Goal: Information Seeking & Learning: Learn about a topic

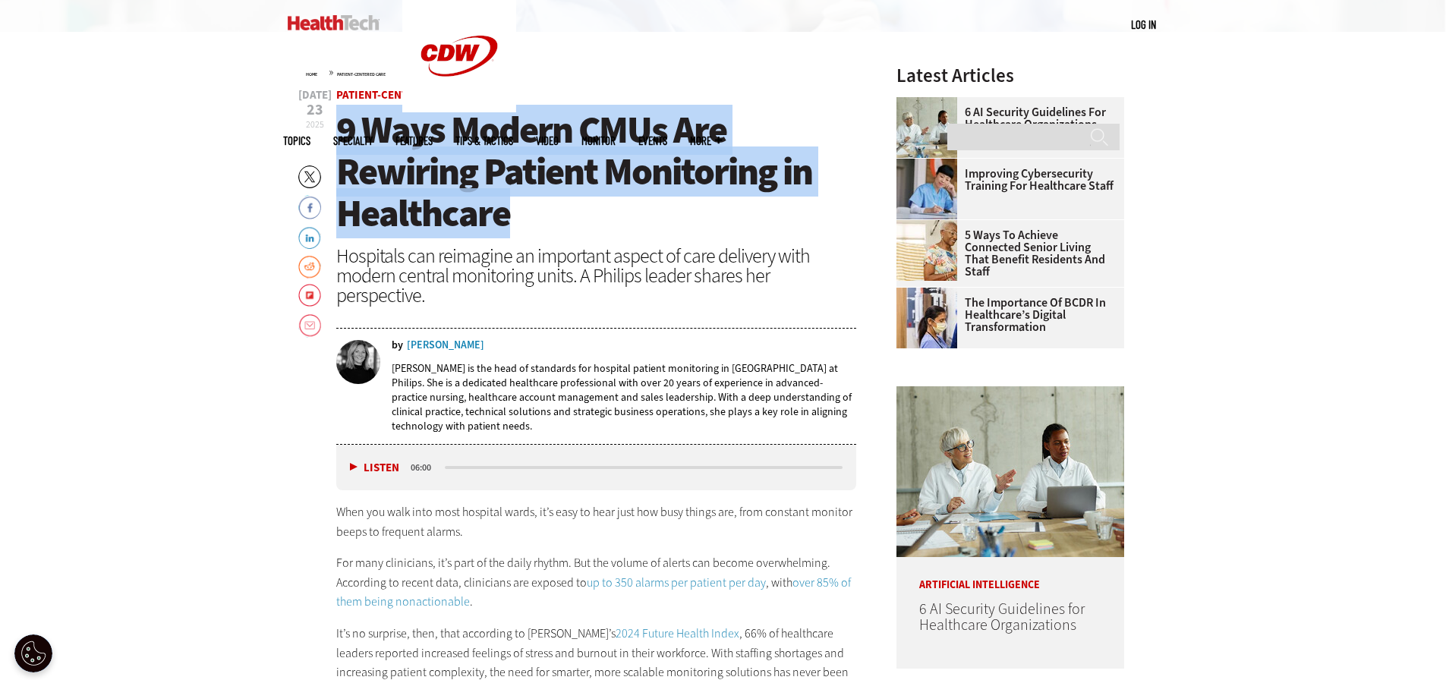
click at [513, 209] on h1 "9 Ways Modern CMUs Are Rewiring Patient Monitoring in Healthcare" at bounding box center [596, 171] width 521 height 125
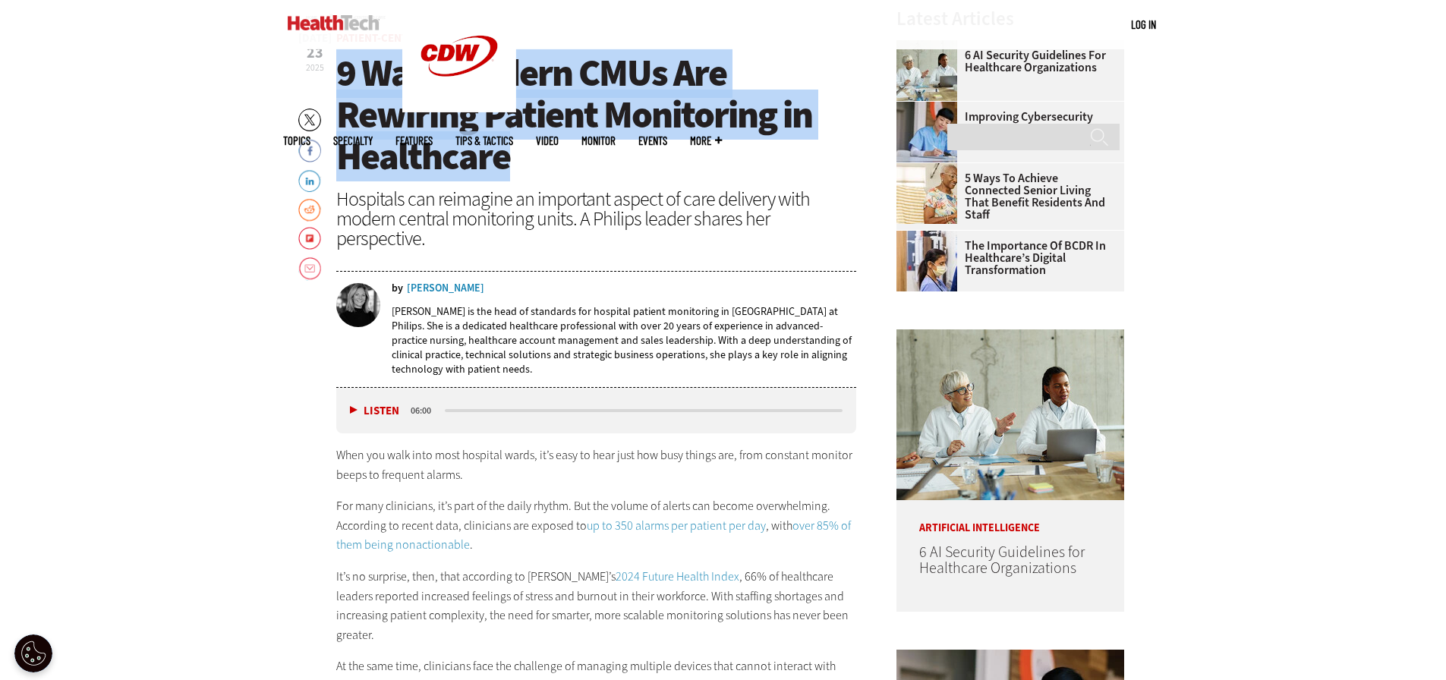
scroll to position [607, 0]
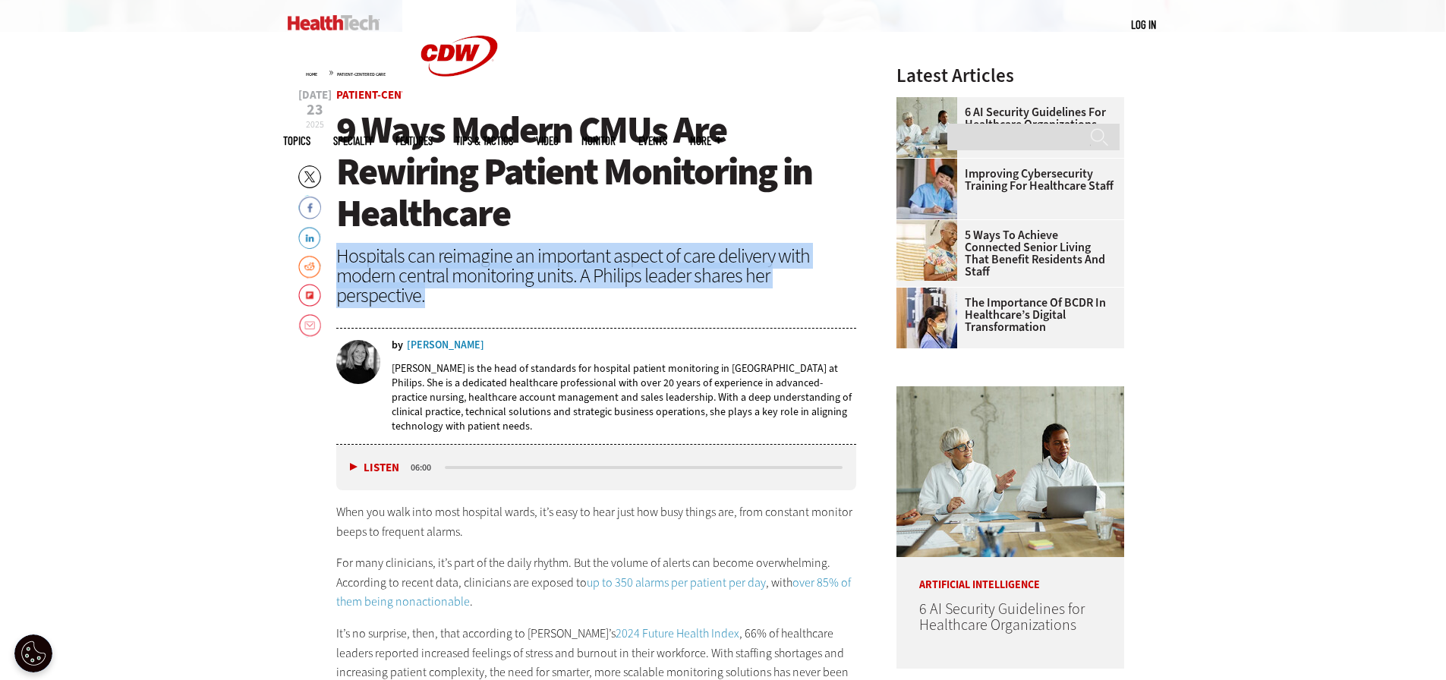
drag, startPoint x: 339, startPoint y: 257, endPoint x: 859, endPoint y: 275, distance: 520.3
copy div "Hospitals can reimagine an important aspect of care delivery with modern centra…"
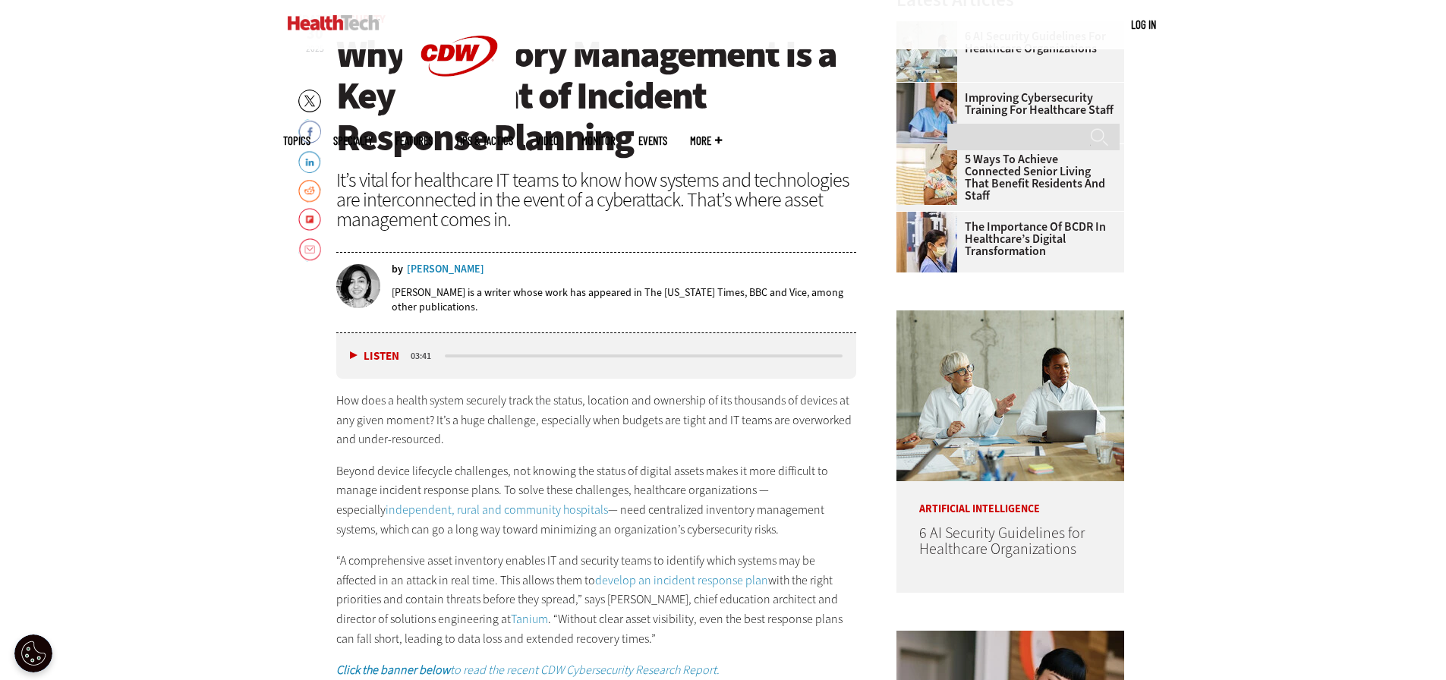
scroll to position [759, 0]
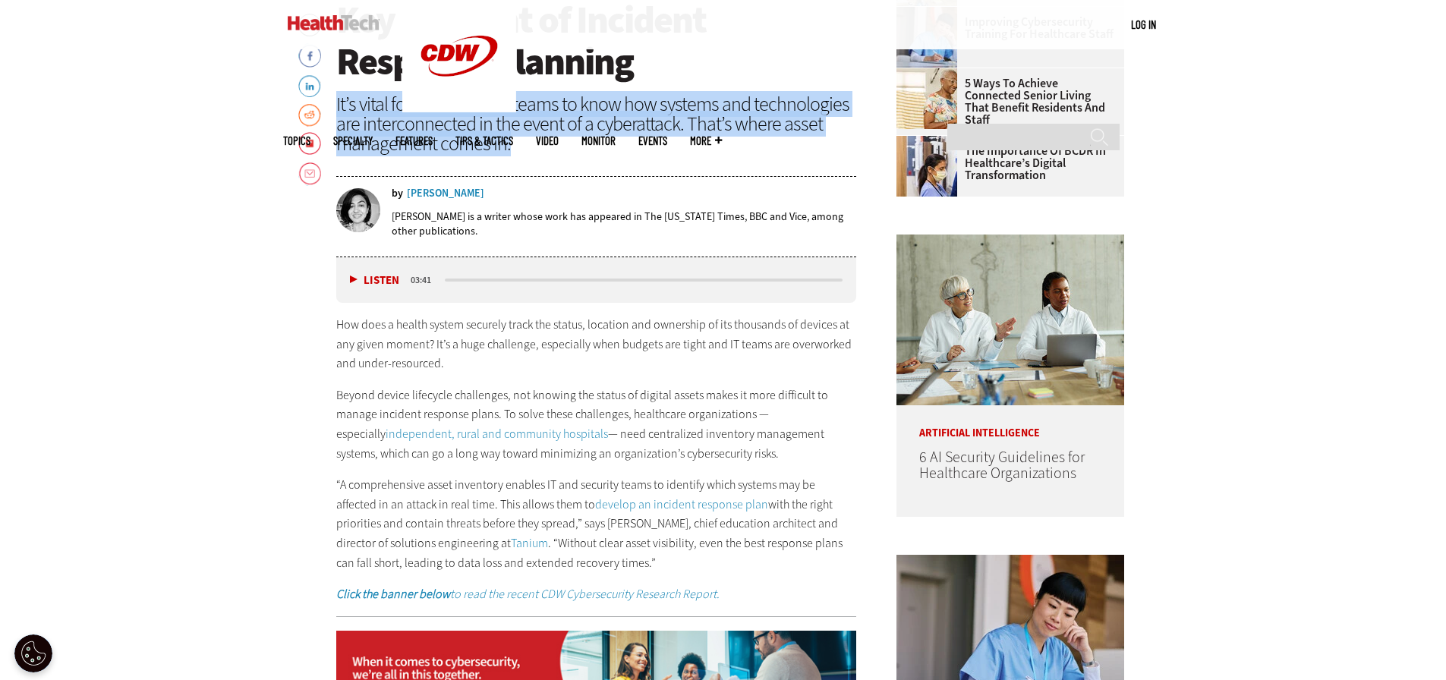
drag, startPoint x: 337, startPoint y: 106, endPoint x: 518, endPoint y: 146, distance: 185.1
click at [518, 146] on div "It’s vital for healthcare IT teams to know how systems and technologies are int…" at bounding box center [596, 123] width 521 height 59
copy div "It’s vital for healthcare IT teams to know how systems and technologies are int…"
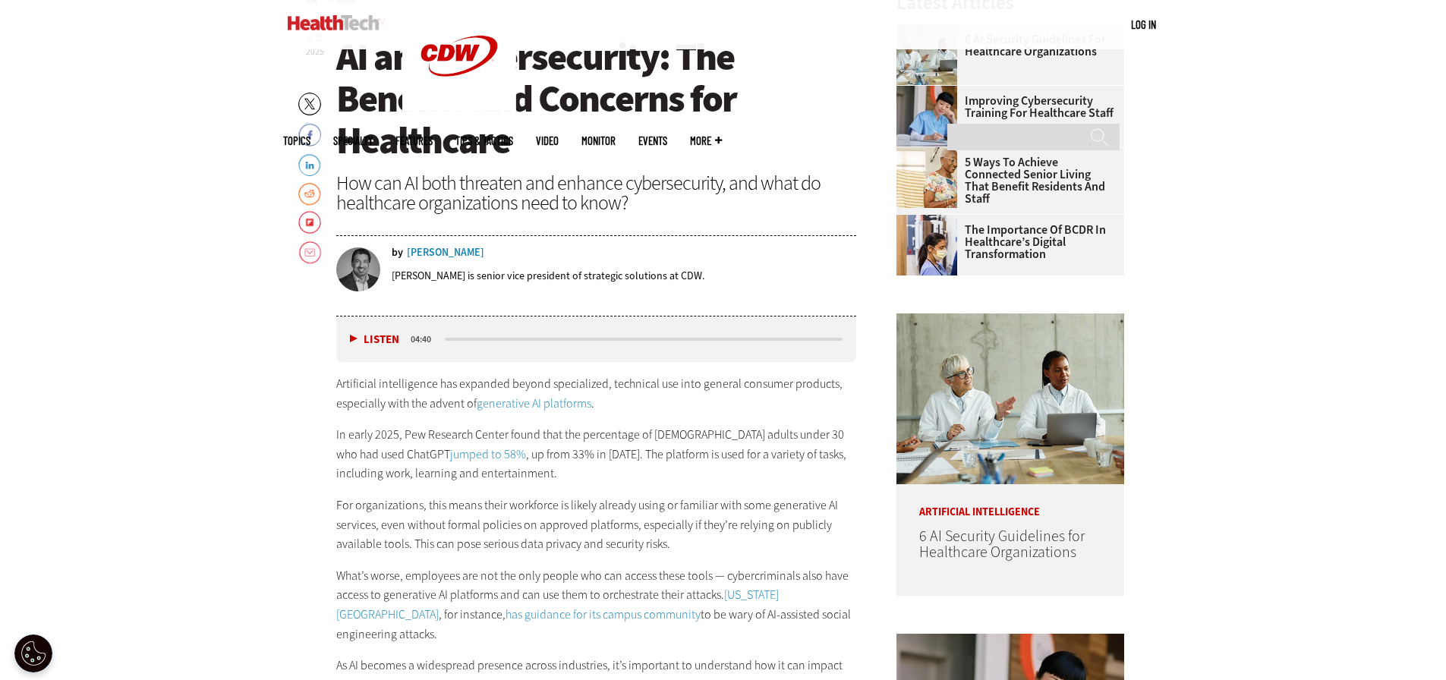
scroll to position [759, 0]
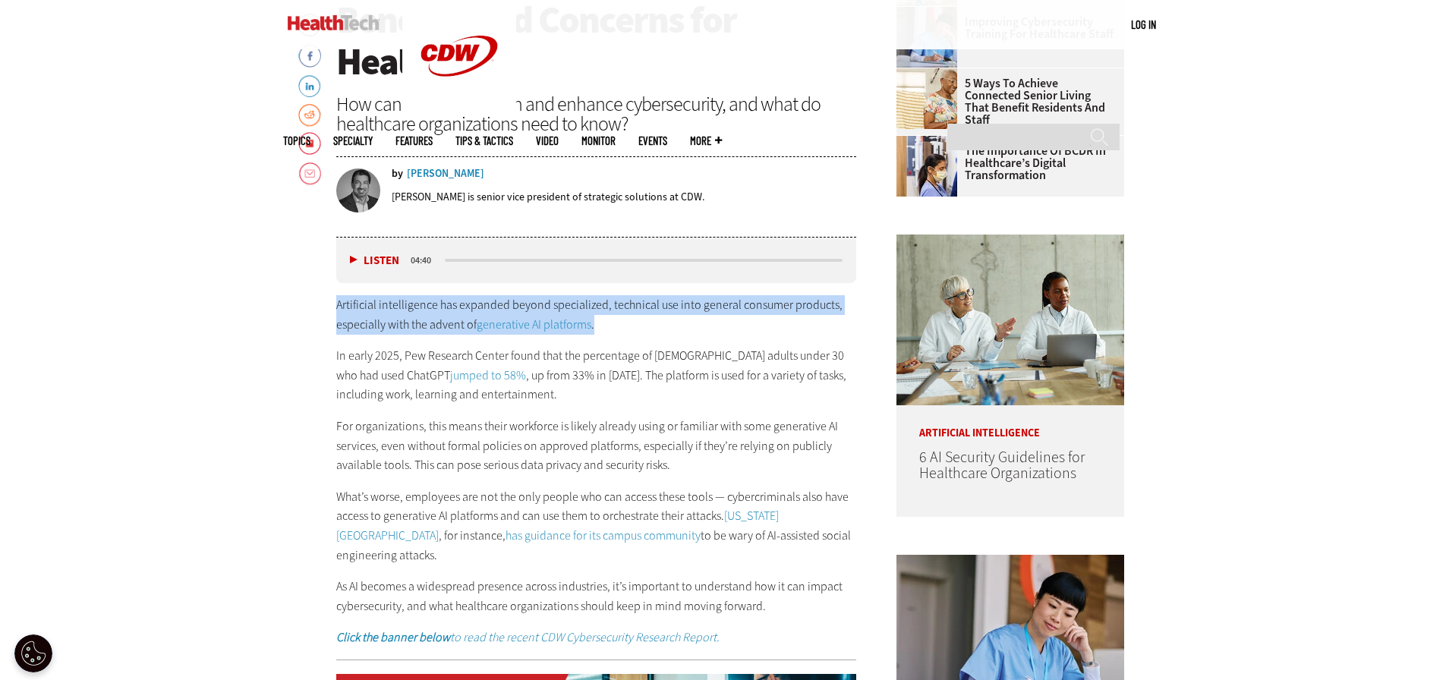
drag, startPoint x: 333, startPoint y: 302, endPoint x: 652, endPoint y: 322, distance: 319.5
copy p "Artificial intelligence has expanded beyond specialized, technical use into gen…"
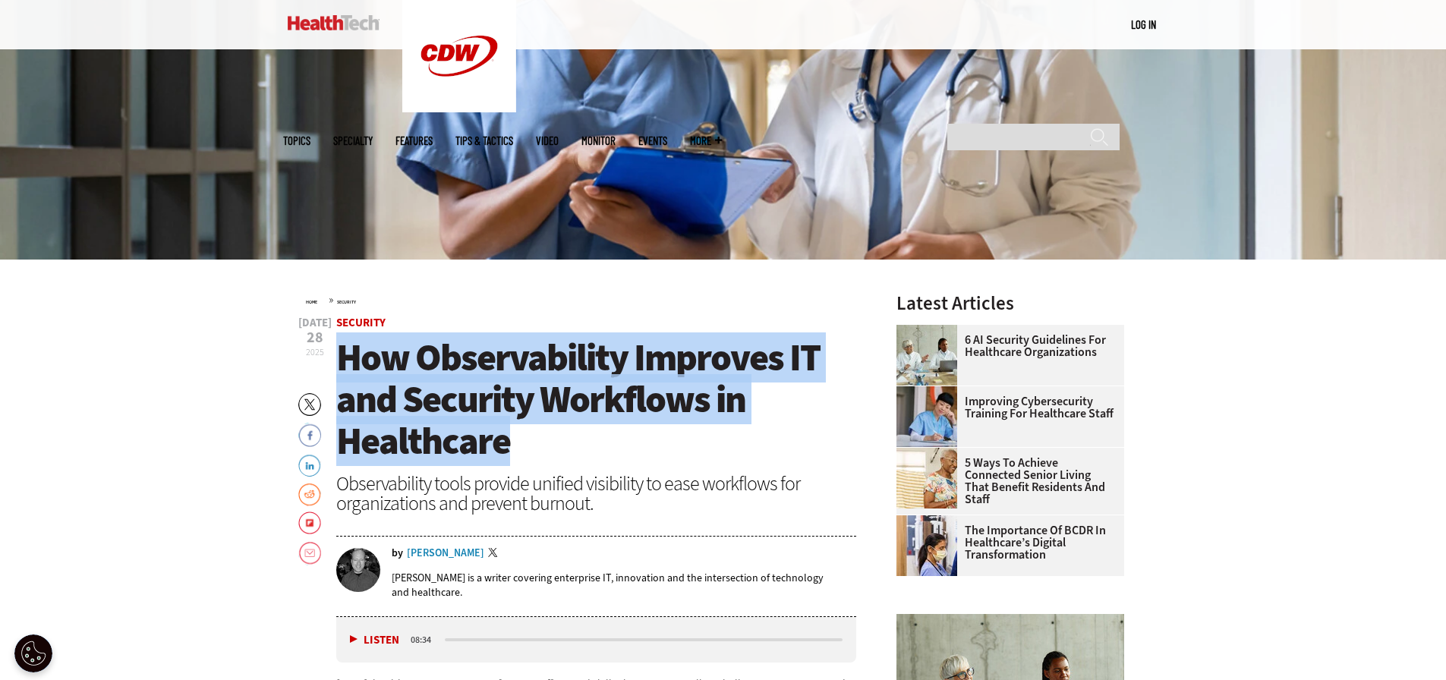
drag, startPoint x: 346, startPoint y: 355, endPoint x: 522, endPoint y: 427, distance: 189.9
click at [522, 427] on h1 "How Observability Improves IT and Security Workflows in Healthcare" at bounding box center [596, 399] width 521 height 125
copy span "How Observability Improves IT and Security Workflows in Healthcare"
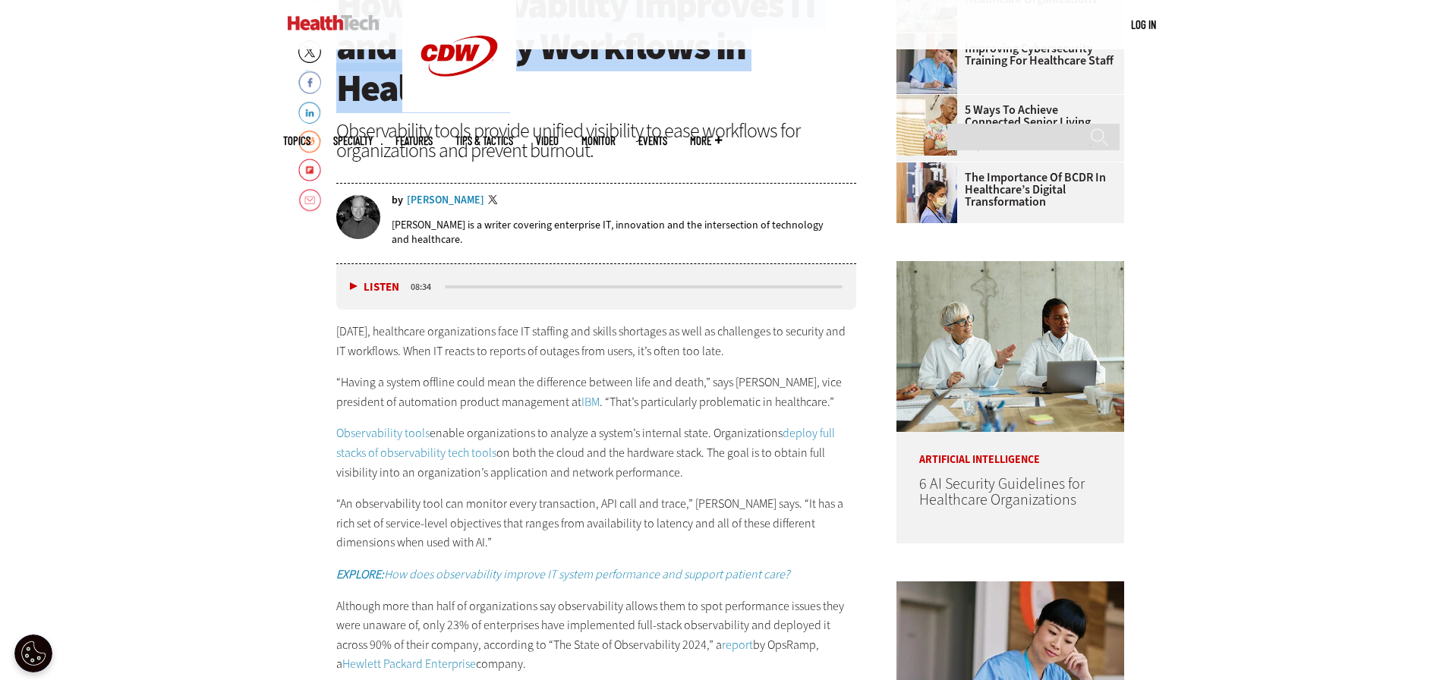
scroll to position [759, 0]
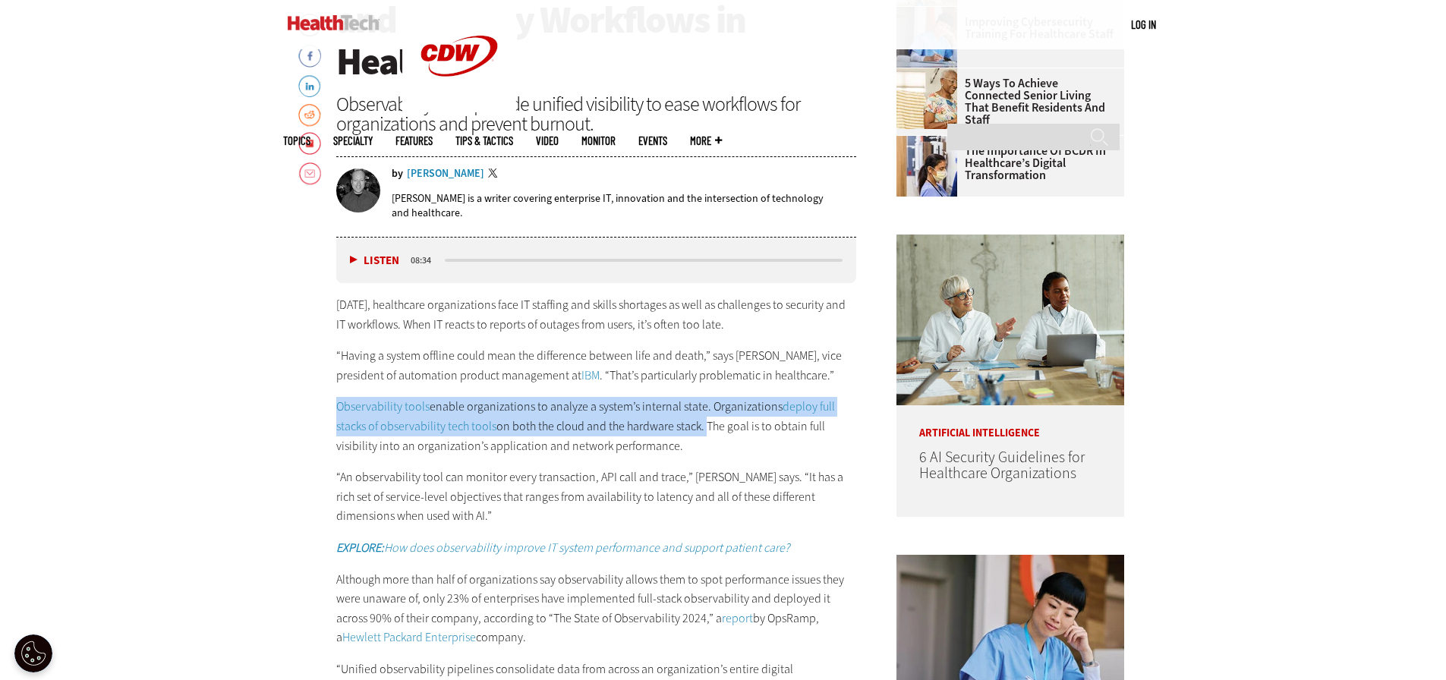
drag, startPoint x: 331, startPoint y: 406, endPoint x: 704, endPoint y: 433, distance: 374.4
copy p "Observability tools enable organizations to analyze a system’s internal state. …"
